Goal: Find specific page/section: Find specific page/section

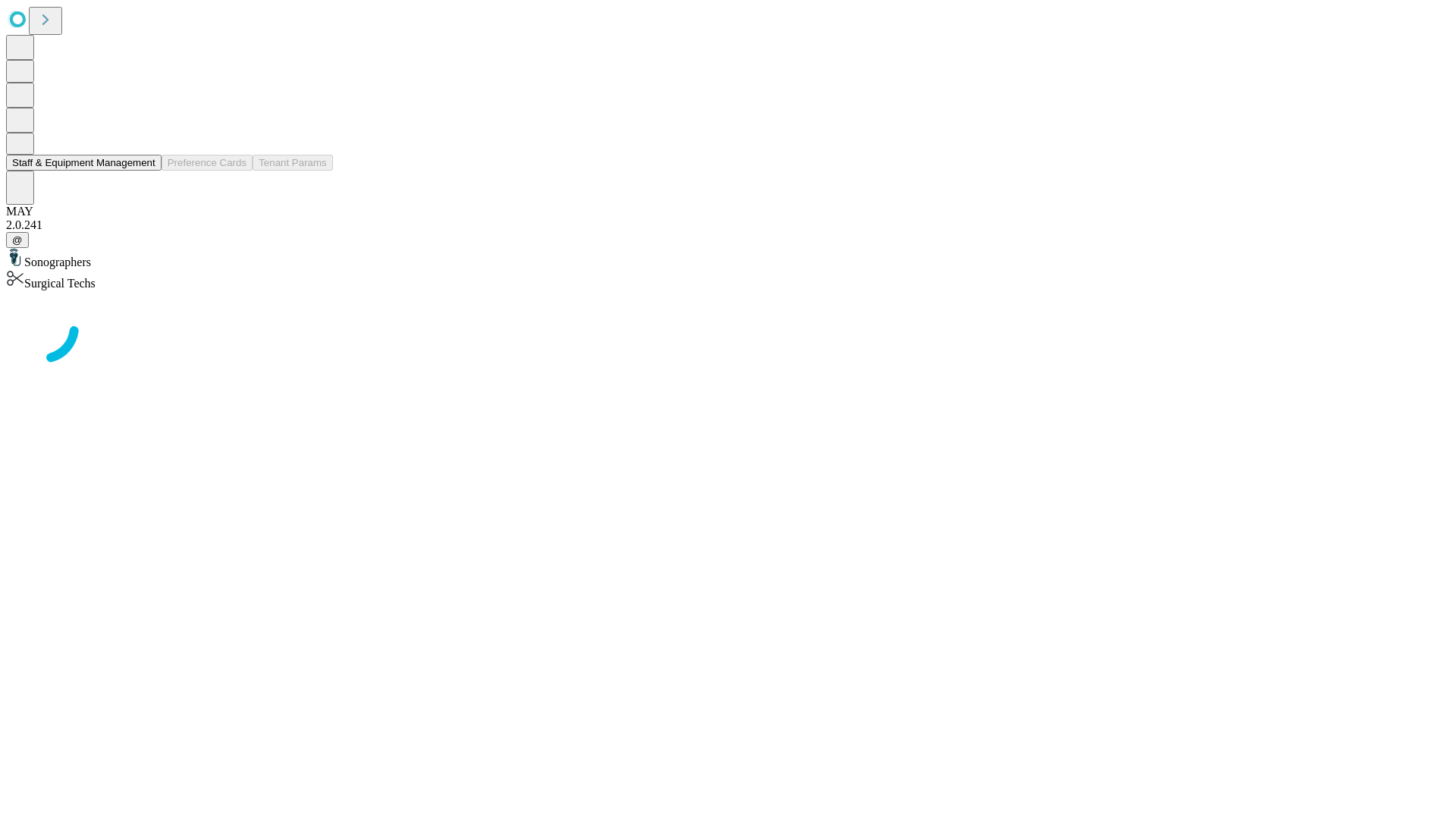
click at [145, 170] on button "Staff & Equipment Management" at bounding box center [83, 163] width 155 height 16
